Goal: Task Accomplishment & Management: Complete application form

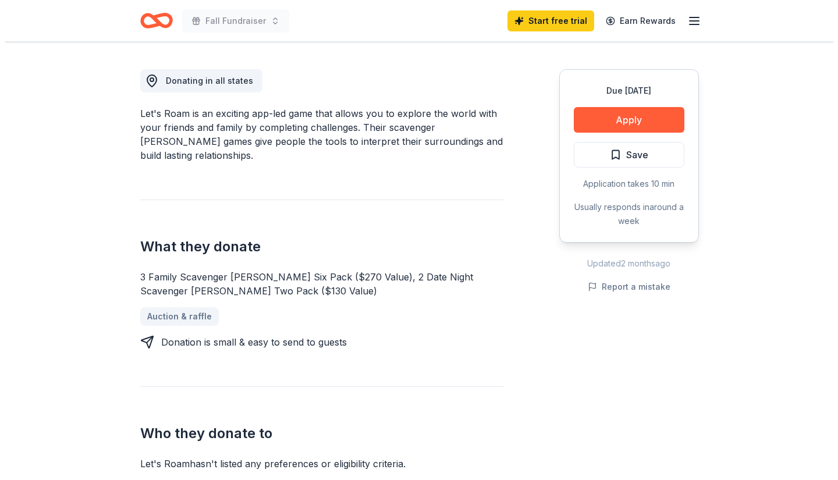
scroll to position [349, 0]
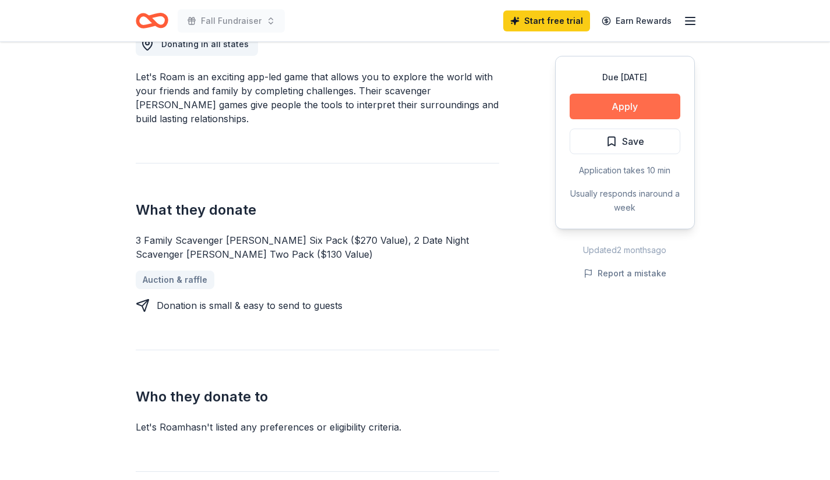
click at [656, 105] on button "Apply" at bounding box center [624, 107] width 111 height 26
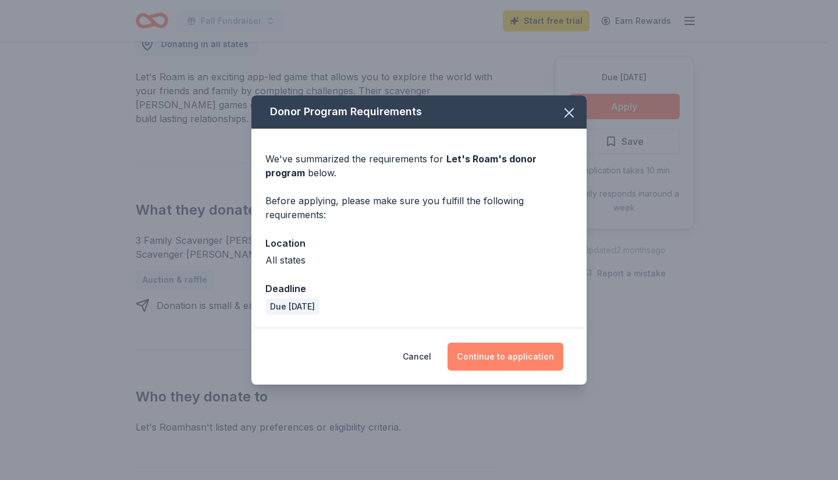
click at [485, 359] on button "Continue to application" at bounding box center [506, 357] width 116 height 28
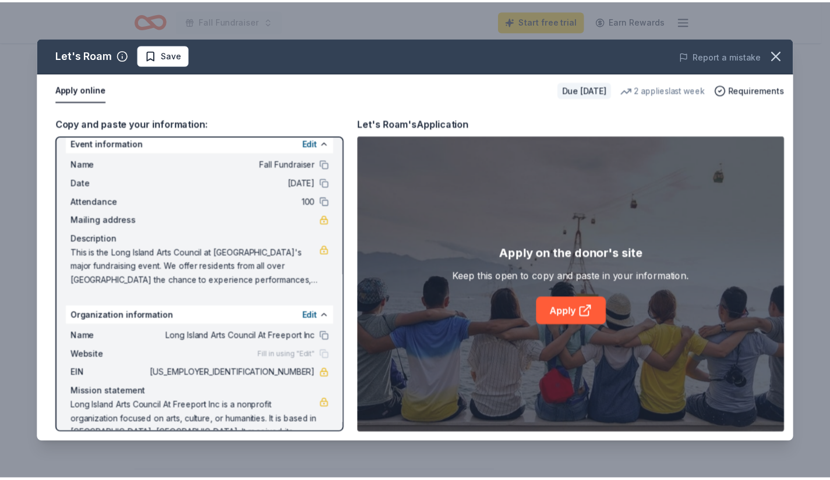
scroll to position [0, 0]
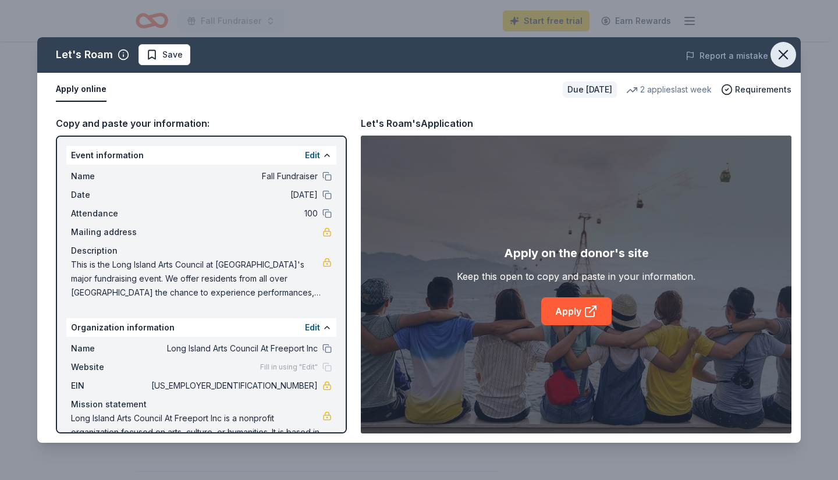
click at [774, 52] on button "button" at bounding box center [784, 55] width 26 height 26
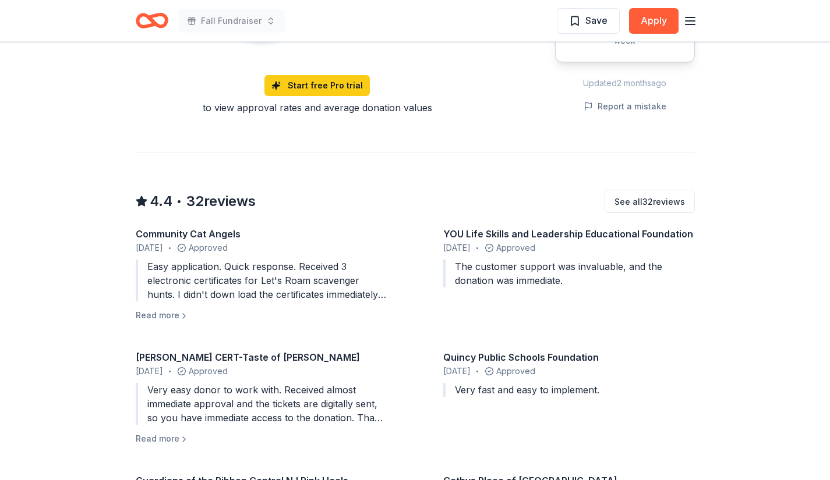
scroll to position [1048, 0]
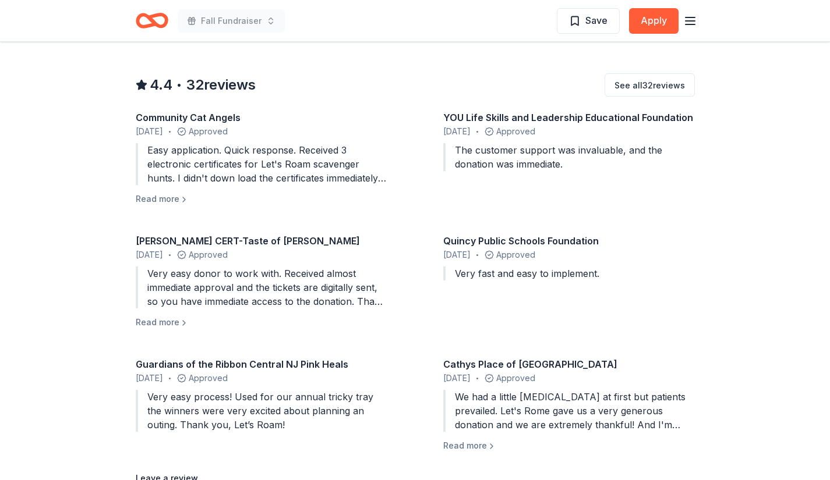
drag, startPoint x: 679, startPoint y: 416, endPoint x: 420, endPoint y: 349, distance: 267.0
click at [420, 349] on div "Community Cat Angels May 2025 • Approved Easy application. Quick response. Rece…" at bounding box center [415, 282] width 559 height 342
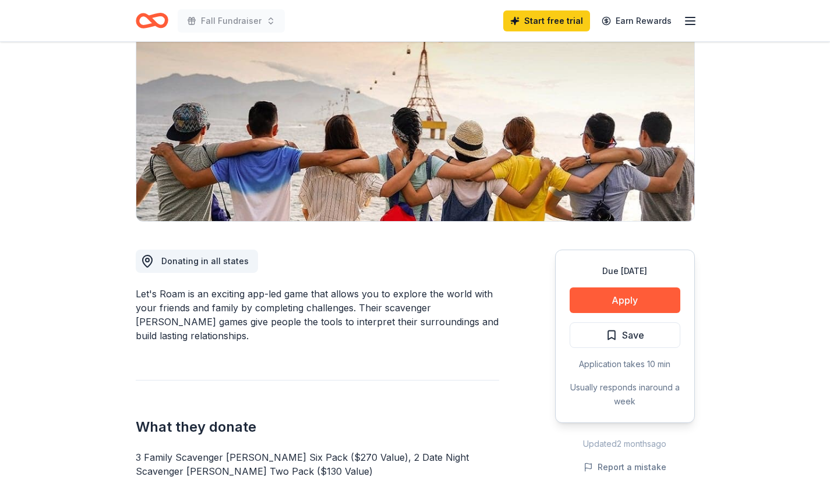
scroll to position [0, 0]
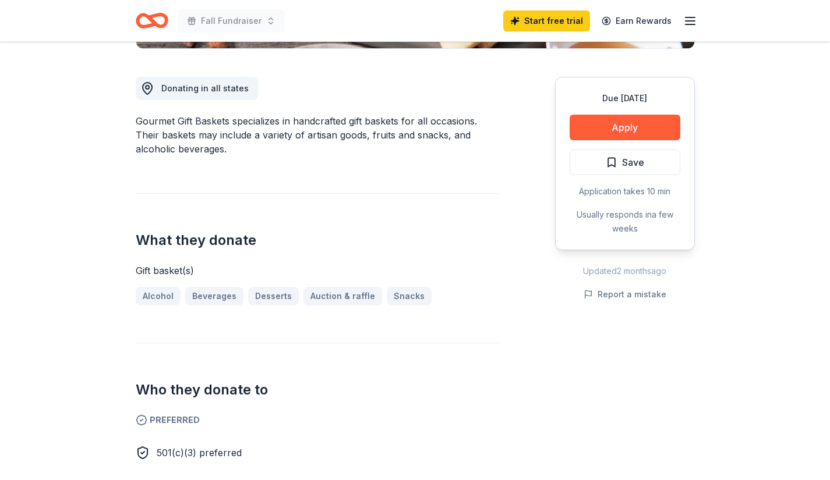
scroll to position [349, 0]
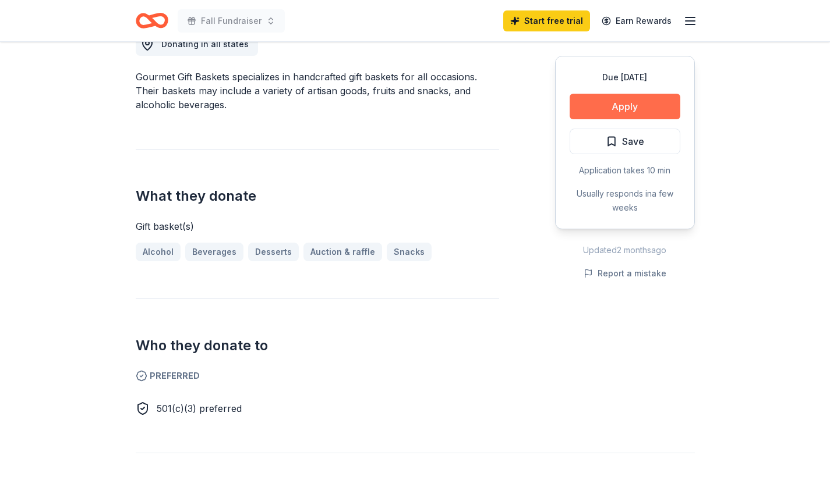
click at [648, 98] on button "Apply" at bounding box center [624, 107] width 111 height 26
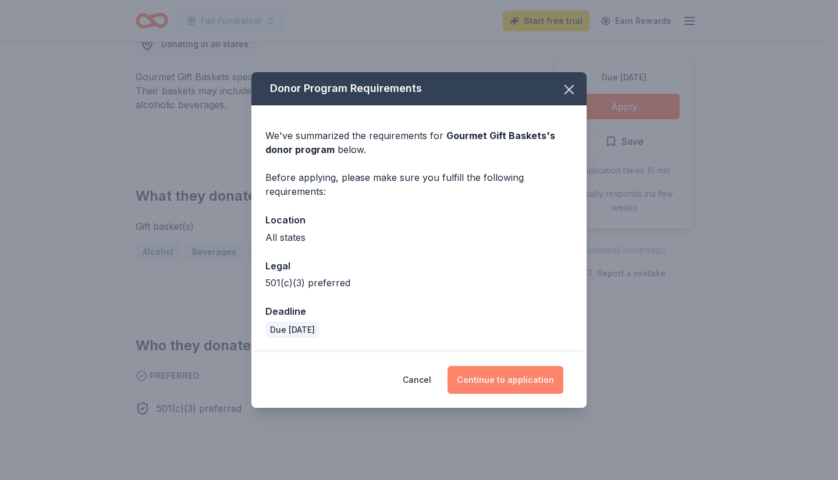
click at [518, 388] on button "Continue to application" at bounding box center [506, 380] width 116 height 28
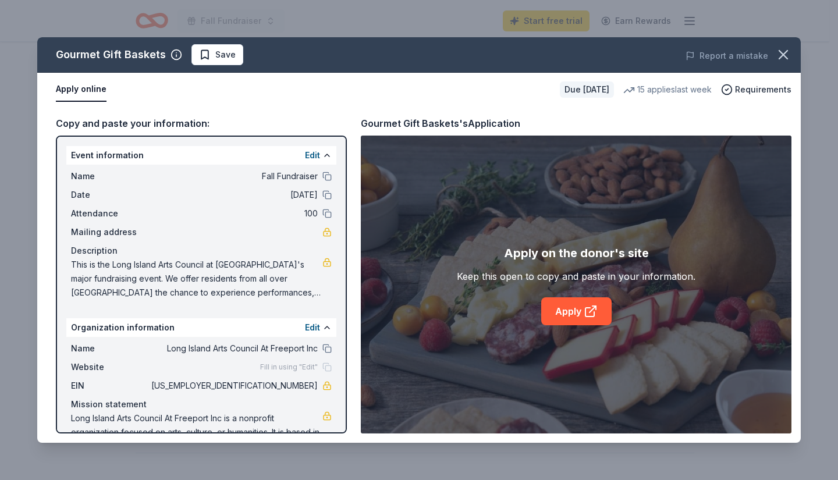
click at [126, 152] on div "Event information Edit" at bounding box center [201, 155] width 270 height 19
click at [323, 175] on button at bounding box center [327, 176] width 9 height 9
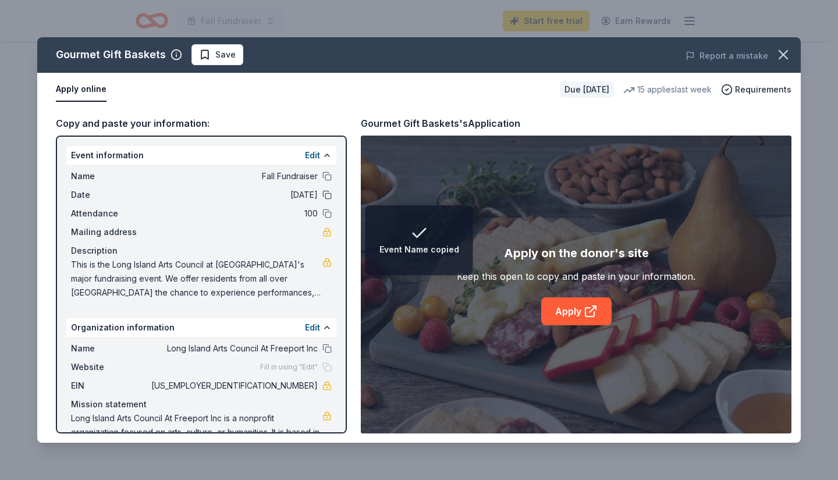
click at [323, 197] on button at bounding box center [327, 194] width 9 height 9
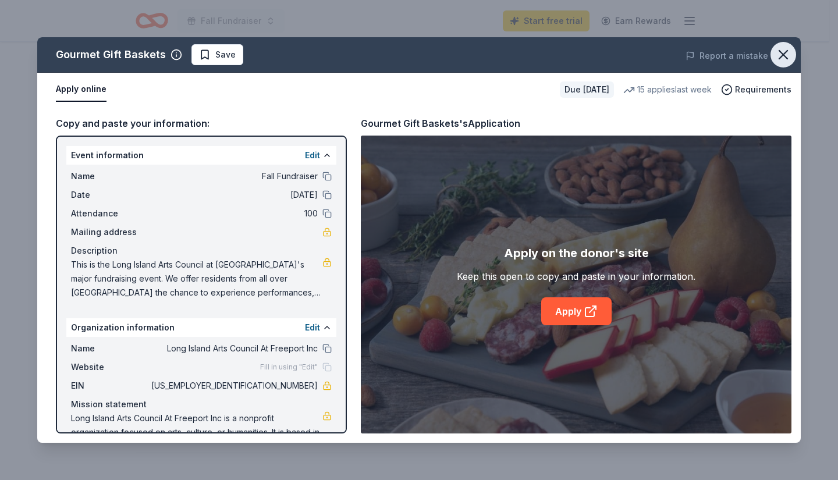
click at [780, 54] on icon "button" at bounding box center [784, 55] width 16 height 16
